Goal: Task Accomplishment & Management: Use online tool/utility

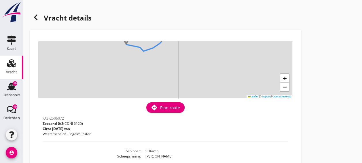
click at [13, 66] on icon "Vracht" at bounding box center [11, 62] width 9 height 9
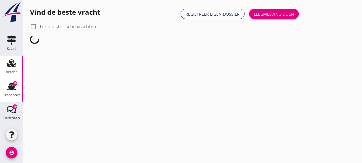
click at [14, 89] on use at bounding box center [11, 85] width 9 height 7
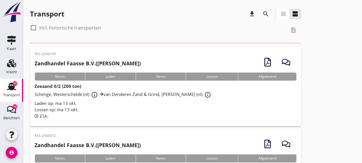
scroll to position [20, 0]
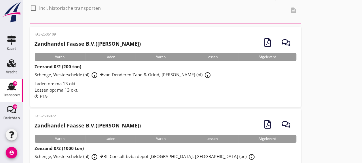
click at [164, 90] on div "Lossen op: ma 13 okt." at bounding box center [166, 89] width 262 height 7
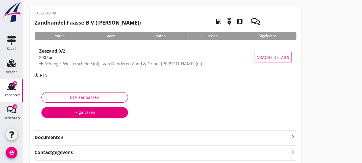
scroll to position [20, 0]
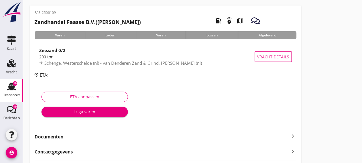
click at [125, 135] on strong "Documenten" at bounding box center [162, 136] width 255 height 7
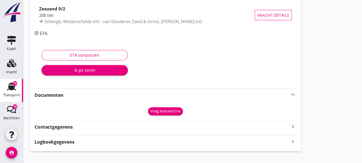
click at [173, 111] on div "Voeg bestand toe" at bounding box center [165, 111] width 30 height 6
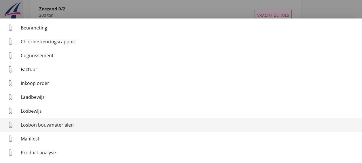
click at [85, 125] on div "Losbon bouwmaterialen" at bounding box center [189, 124] width 337 height 7
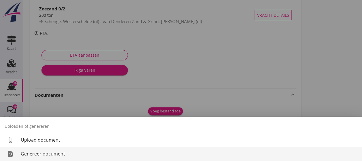
click at [91, 153] on div "Genereer document" at bounding box center [189, 153] width 337 height 7
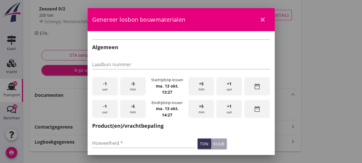
checkbox input "true"
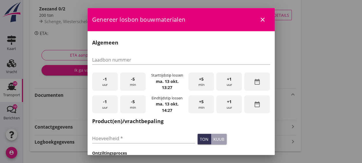
click at [112, 101] on div "-1 uur" at bounding box center [105, 104] width 26 height 18
click at [109, 81] on div "-1 uur" at bounding box center [105, 81] width 26 height 18
click at [227, 78] on span "+1" at bounding box center [229, 79] width 5 height 6
click at [134, 81] on div "-5 min" at bounding box center [133, 81] width 26 height 18
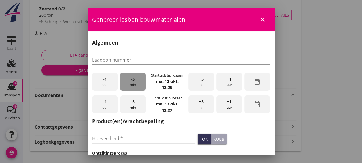
click at [134, 81] on div "-5 min" at bounding box center [133, 81] width 26 height 18
click at [205, 105] on div "+5 min" at bounding box center [201, 104] width 26 height 18
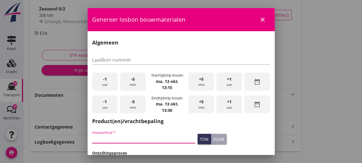
click at [146, 139] on input "Hoeveelheid *" at bounding box center [143, 137] width 103 height 9
type input "207"
click at [237, 146] on div "Hoeveelheid * 207 ton kuub" at bounding box center [181, 139] width 180 height 22
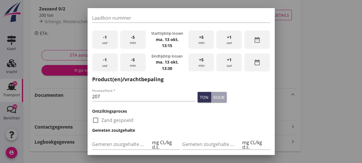
scroll to position [45, 0]
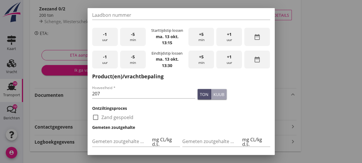
click at [202, 90] on button "ton" at bounding box center [205, 94] width 14 height 10
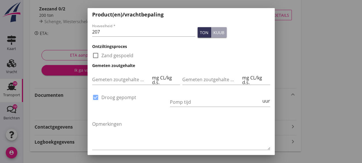
scroll to position [131, 0]
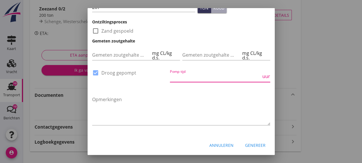
click at [200, 78] on input "Pomp tijd" at bounding box center [215, 77] width 91 height 9
click at [96, 68] on div at bounding box center [96, 73] width 10 height 10
checkbox input "false"
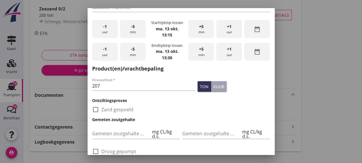
scroll to position [126, 0]
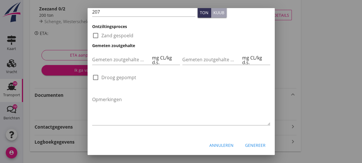
click at [256, 145] on div "Genereer" at bounding box center [255, 145] width 20 height 6
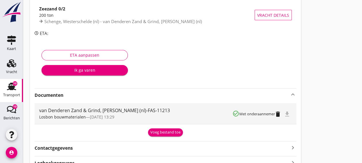
scroll to position [91, 0]
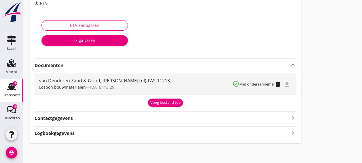
click at [77, 118] on div "Contactgegevens keyboard_arrow_right" at bounding box center [166, 118] width 262 height 8
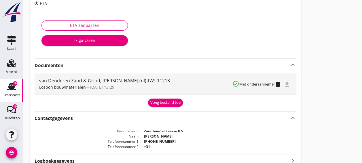
click at [315, 94] on div "Transport overzicht FAS-2506109 Zandhandel Faasse B.V. ([PERSON_NAME]) local_ga…" at bounding box center [192, 43] width 339 height 268
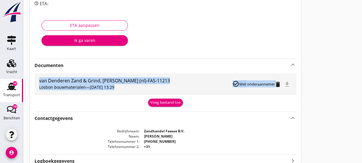
click at [315, 94] on div "Transport overzicht FAS-2506109 Zandhandel Faasse B.V. ([PERSON_NAME]) local_ga…" at bounding box center [192, 43] width 339 height 268
